Goal: Find specific page/section: Find specific page/section

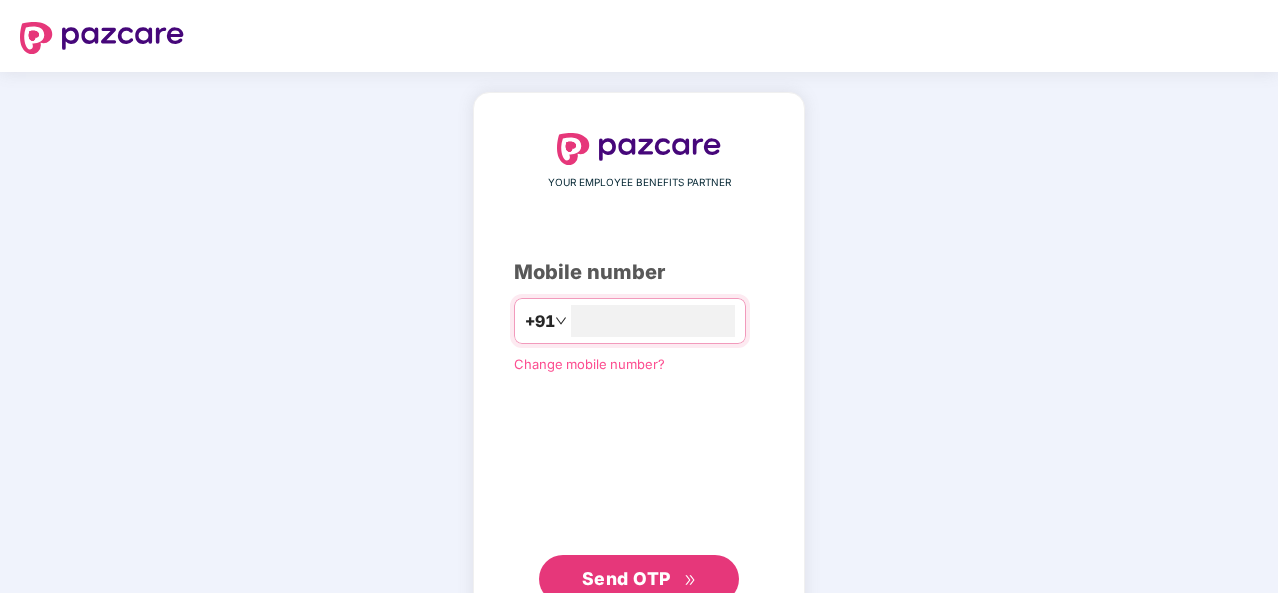
type input "**********"
click at [666, 569] on span "Send OTP" at bounding box center [626, 578] width 89 height 21
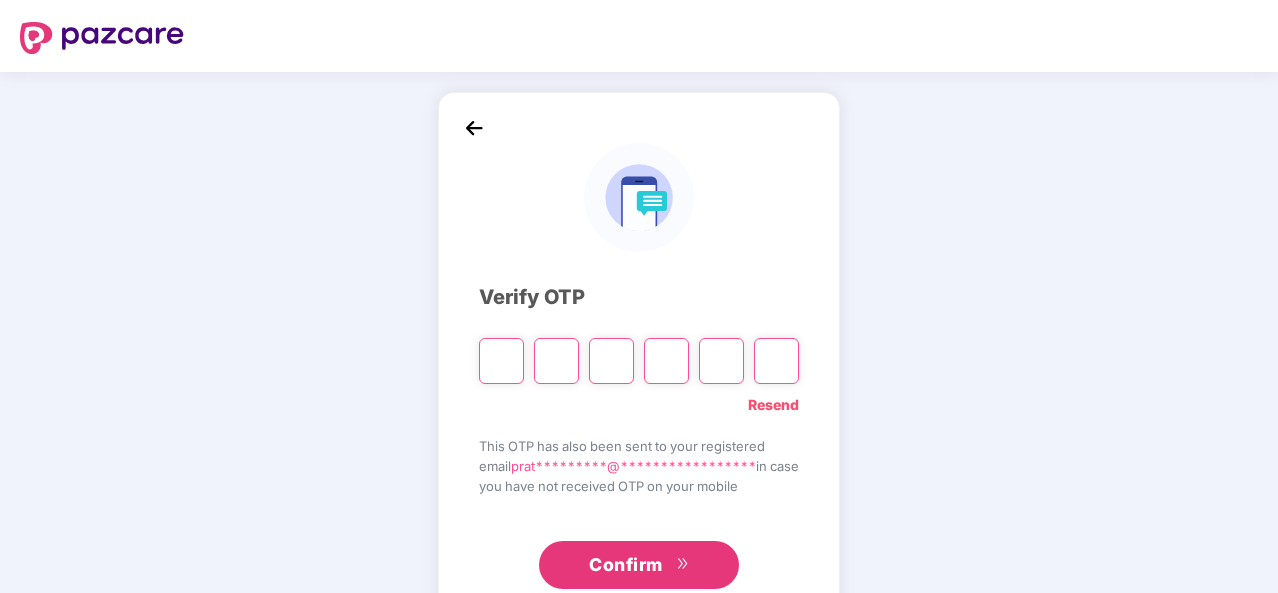
type input "*"
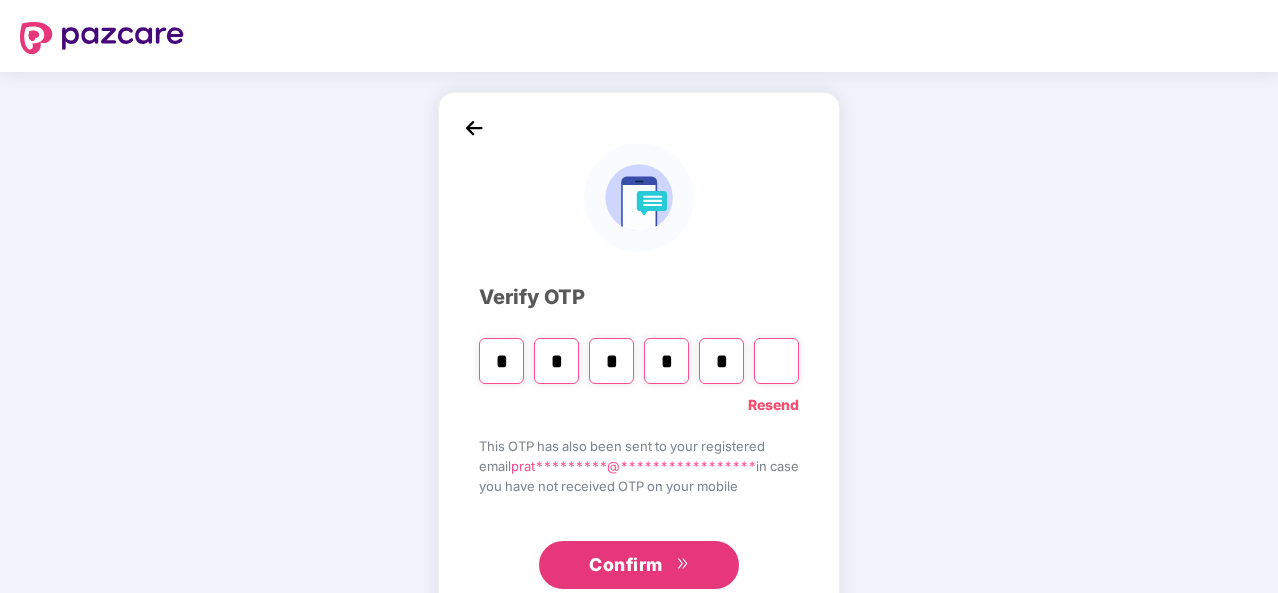
type input "*"
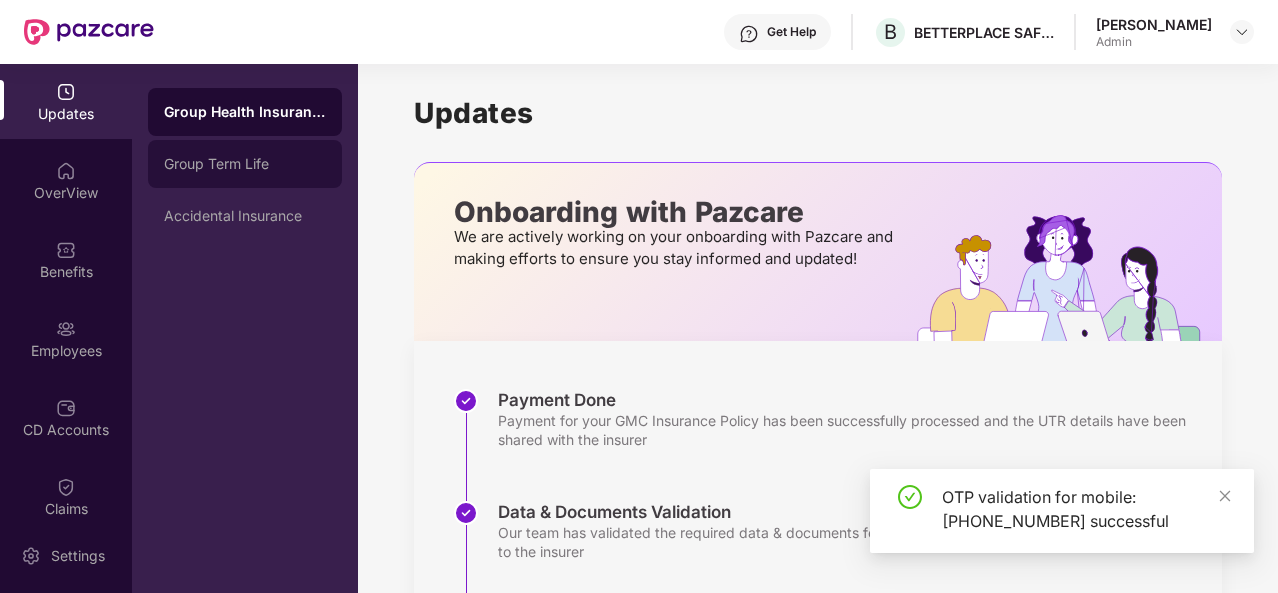
click at [234, 165] on div "Group Term Life" at bounding box center [245, 164] width 162 height 16
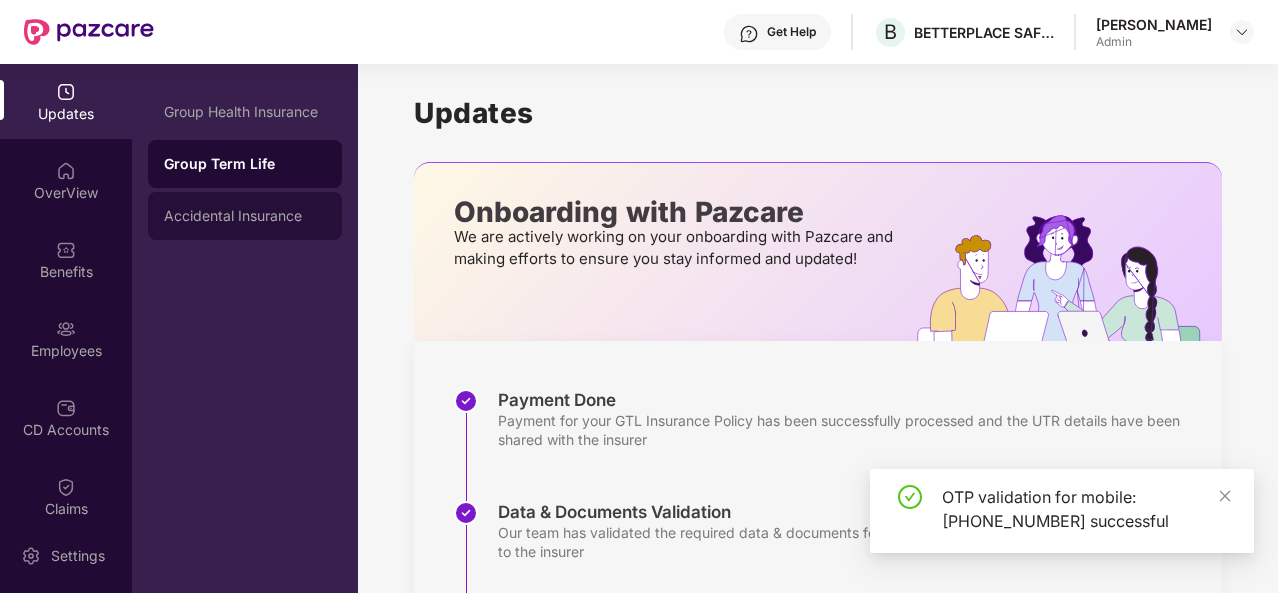
click at [242, 229] on div "Accidental Insurance" at bounding box center [245, 216] width 194 height 48
